Goal: Book appointment/travel/reservation

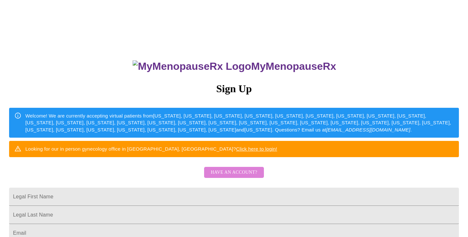
click at [239, 177] on span "Have an account?" at bounding box center [234, 173] width 46 height 8
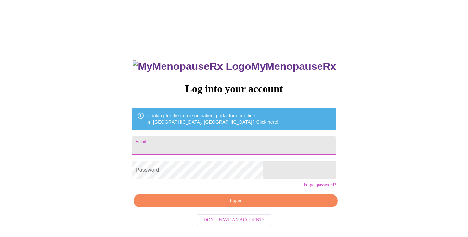
type input "vrdaw@mac.com"
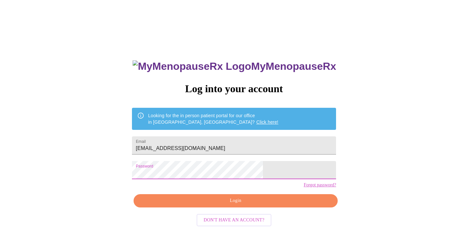
click at [235, 205] on span "Login" at bounding box center [235, 201] width 189 height 8
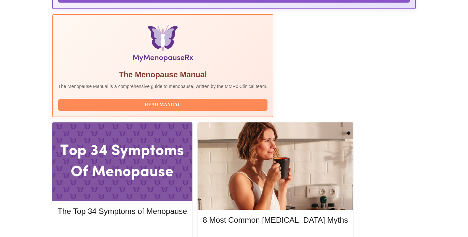
scroll to position [194, 0]
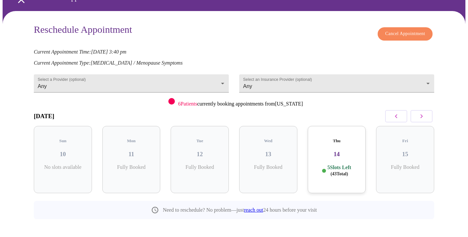
scroll to position [36, 0]
click at [423, 116] on icon "button" at bounding box center [422, 117] width 2 height 4
click at [409, 140] on div "Wed 20 9 Slots Left ( 65 Total)" at bounding box center [405, 159] width 58 height 67
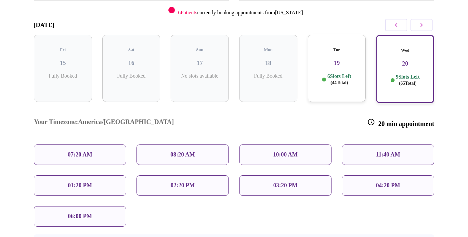
scroll to position [131, 0]
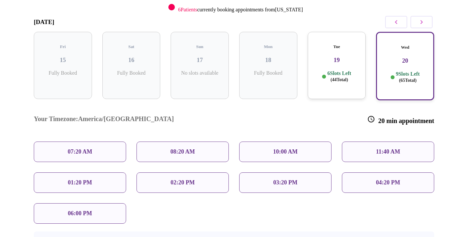
click at [78, 179] on p "01:20 PM" at bounding box center [80, 182] width 24 height 7
click at [77, 179] on p "01:20 PM" at bounding box center [80, 182] width 24 height 7
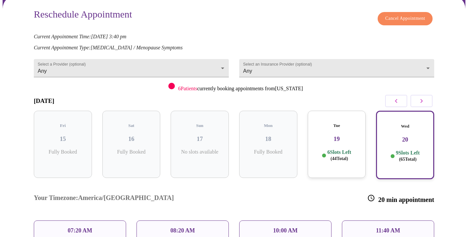
scroll to position [18, 0]
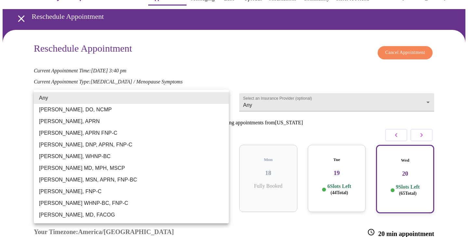
click at [222, 98] on body "MyMenopauseRx Appointments Messaging Labs Uploads Medications Community Refer a…" at bounding box center [234, 202] width 463 height 434
click at [104, 216] on li "[PERSON_NAME], MD, FACOG" at bounding box center [131, 215] width 195 height 12
type input "[PERSON_NAME], MD, FACOG"
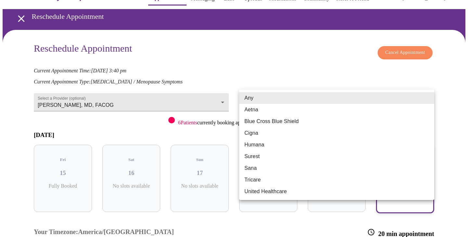
click at [309, 98] on body "MyMenopauseRx Appointments Messaging Labs Uploads Medications Community Refer a…" at bounding box center [234, 171] width 463 height 372
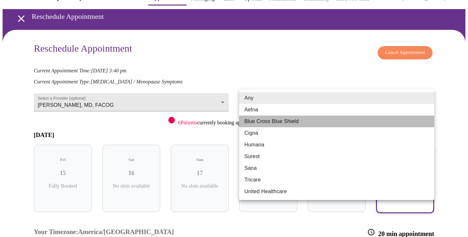
click at [272, 126] on li "Blue Cross Blue Shield" at bounding box center [336, 122] width 195 height 12
type input "Blue Cross Blue Shield"
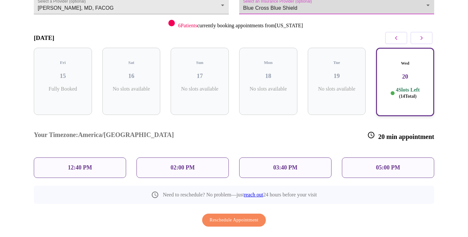
scroll to position [115, 0]
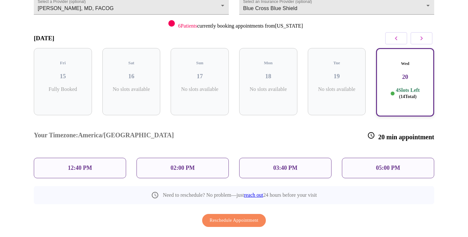
click at [181, 165] on p "02:00 PM" at bounding box center [183, 168] width 24 height 7
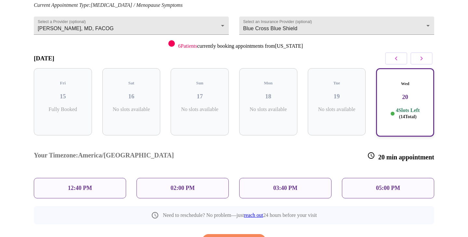
scroll to position [96, 0]
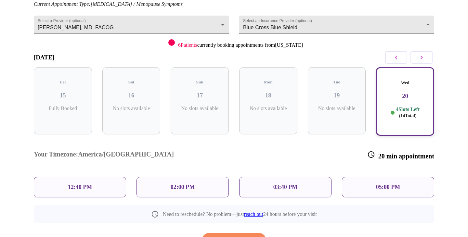
click at [187, 177] on div "02:00 PM" at bounding box center [183, 187] width 92 height 20
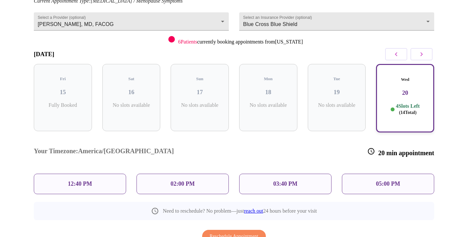
scroll to position [101, 0]
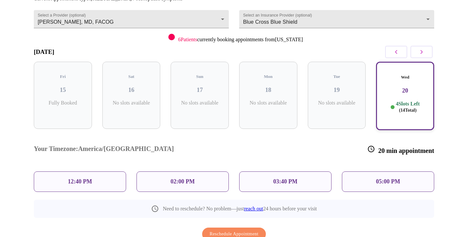
click at [179, 178] on p "02:00 PM" at bounding box center [183, 181] width 24 height 7
click at [199, 200] on div "Need to reschedule? No problem—just reach out 24 hours before your visit" at bounding box center [234, 209] width 400 height 18
click at [225, 230] on span "Reschedule Appointment" at bounding box center [234, 234] width 49 height 8
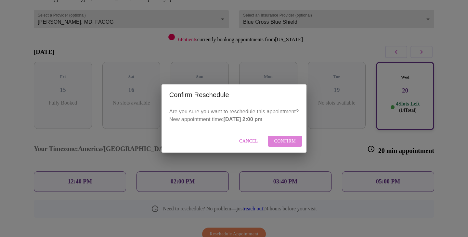
click at [286, 143] on span "Confirm" at bounding box center [285, 141] width 22 height 8
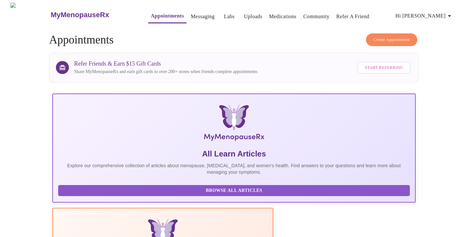
click at [443, 14] on span "Hi [PERSON_NAME]" at bounding box center [425, 15] width 58 height 9
click at [435, 48] on li "Log out" at bounding box center [439, 49] width 30 height 12
